Goal: Task Accomplishment & Management: Manage account settings

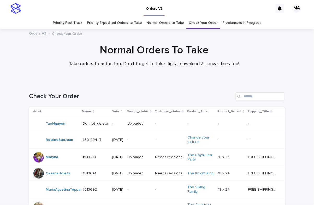
scroll to position [160, 0]
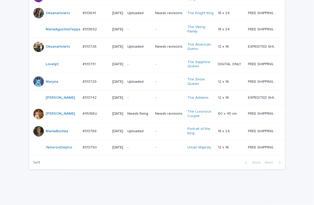
scroll to position [169, 0]
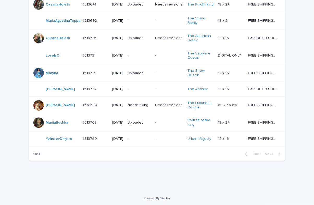
click at [8, 16] on div "Loading... Saving… Loading... Saving… Check Your Order Artist Name Date Design_…" at bounding box center [157, 52] width 314 height 278
